Goal: Information Seeking & Learning: Learn about a topic

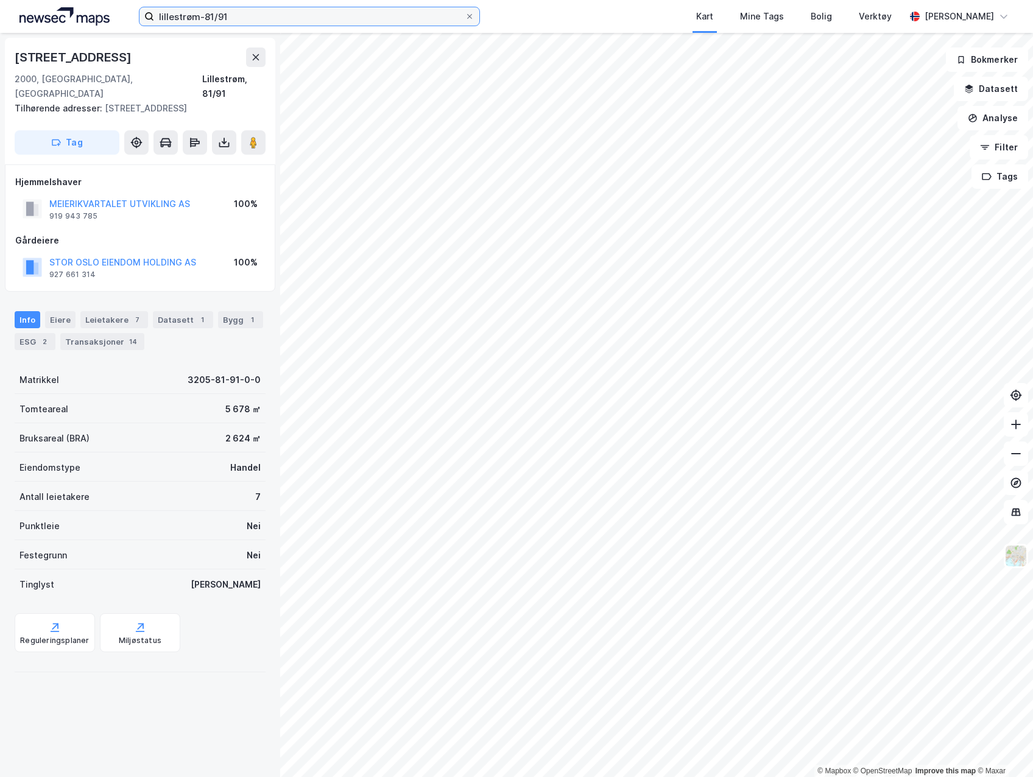
click at [257, 13] on input "lillestrøm-81/91" at bounding box center [309, 16] width 311 height 18
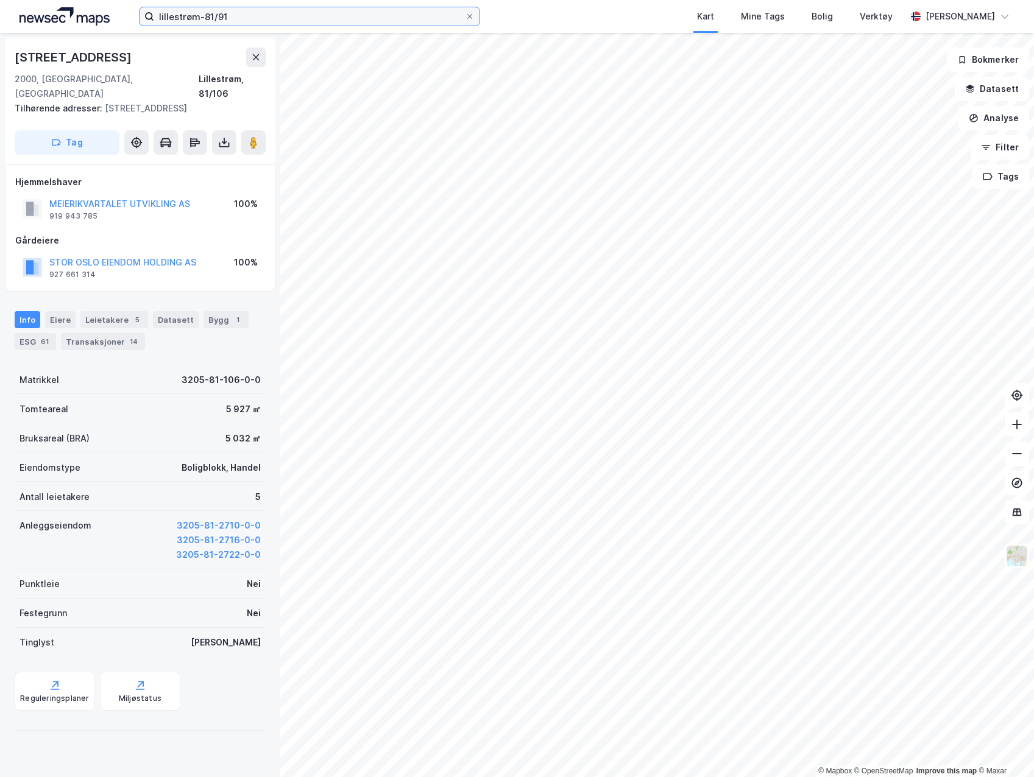
click at [318, 17] on input "lillestrøm-81/91" at bounding box center [309, 16] width 311 height 18
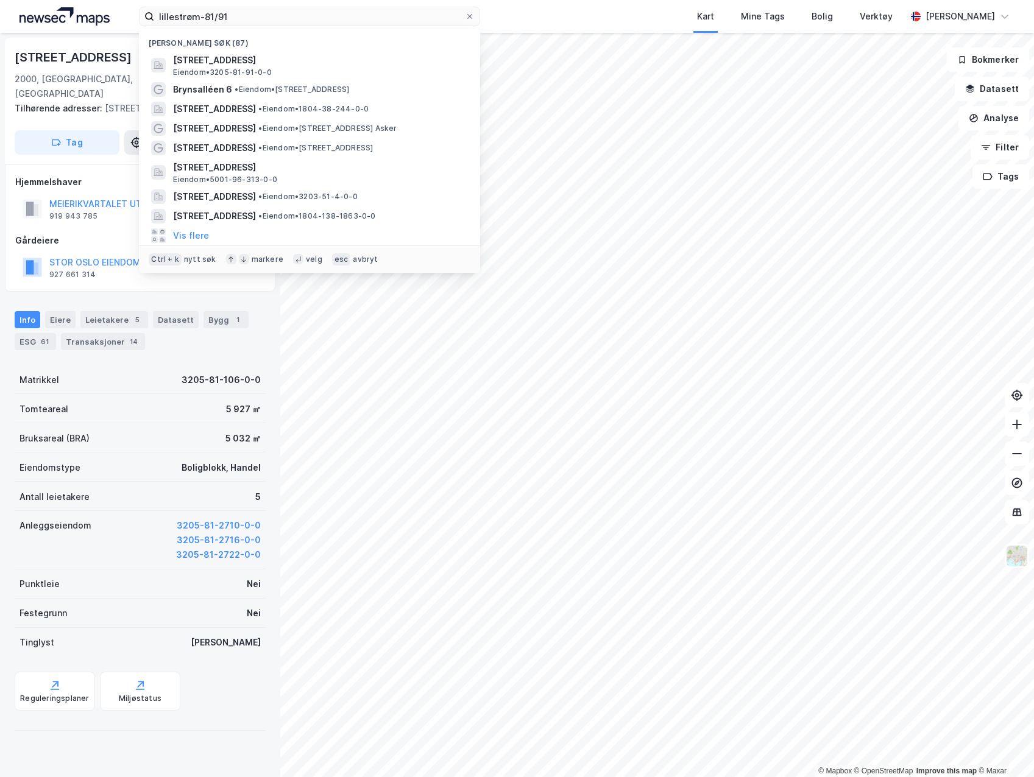
click at [317, 60] on span "[STREET_ADDRESS]" at bounding box center [319, 60] width 292 height 15
